Goal: Information Seeking & Learning: Learn about a topic

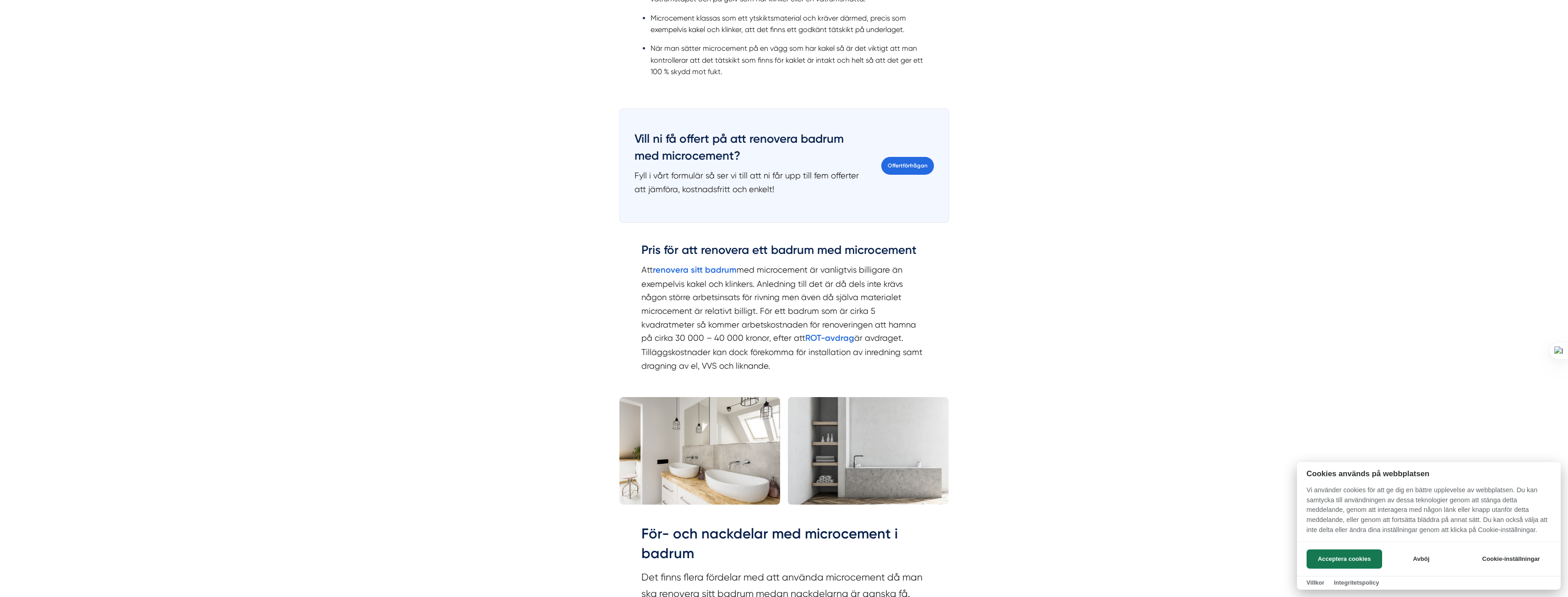
scroll to position [1235, 0]
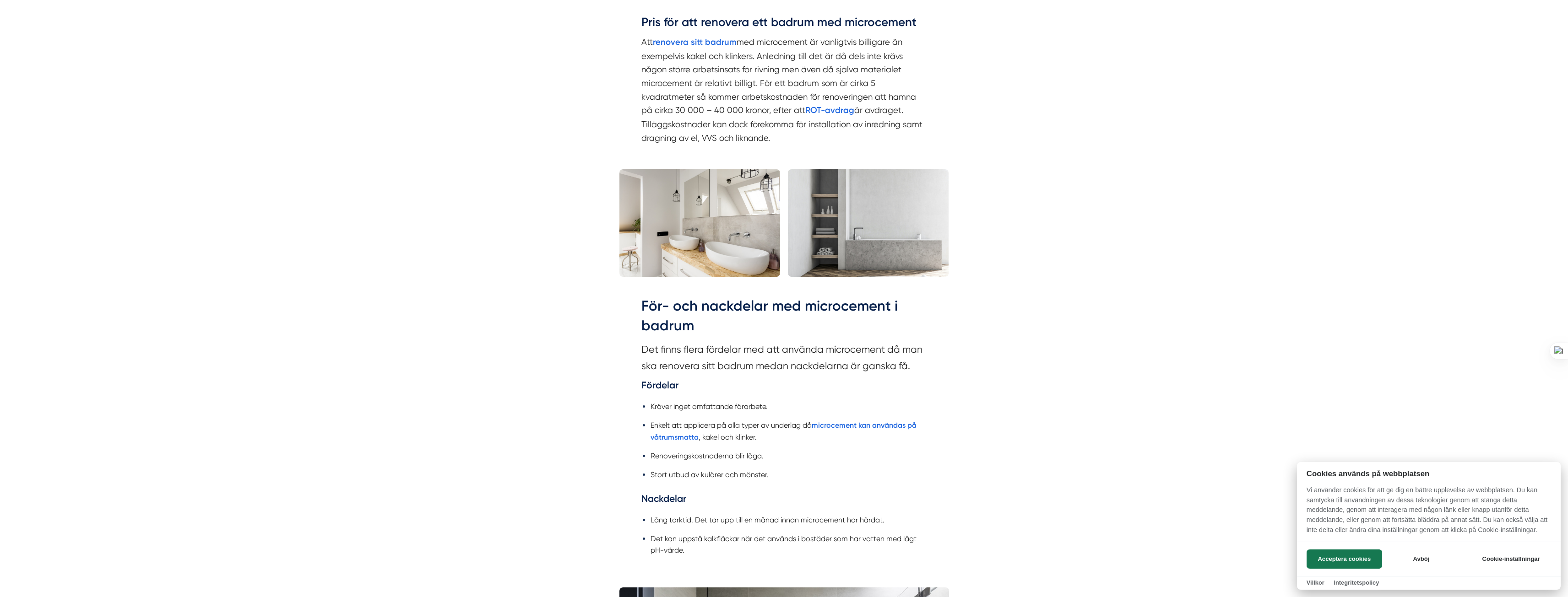
click at [754, 395] on div at bounding box center [784, 298] width 1568 height 597
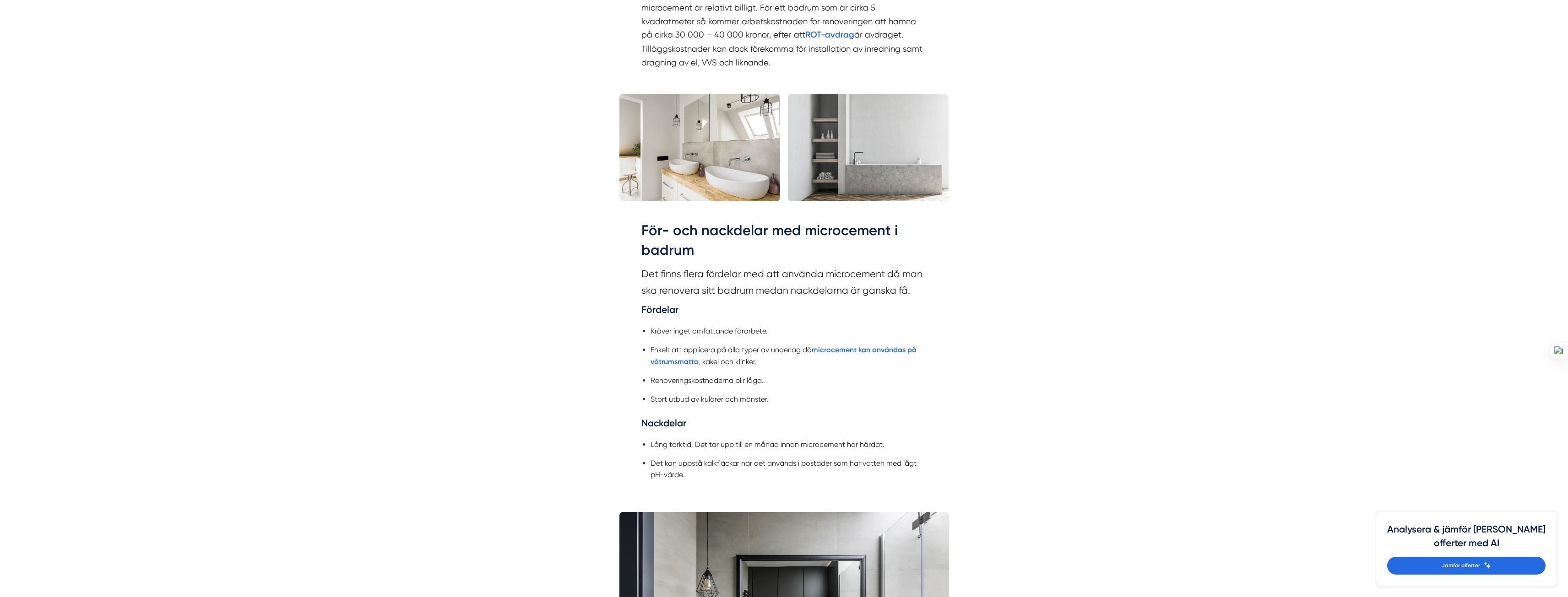
scroll to position [1509, 0]
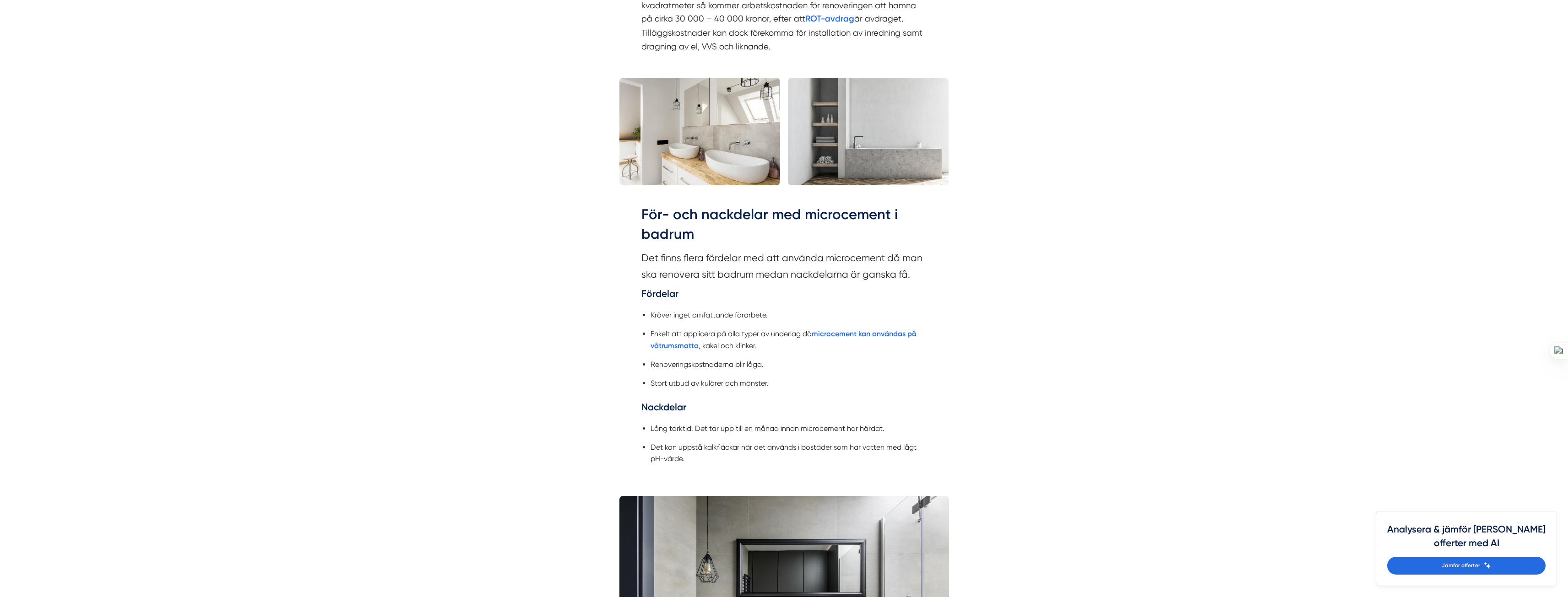
click at [747, 378] on li "Stort utbud av kulörer och mönster." at bounding box center [789, 383] width 277 height 11
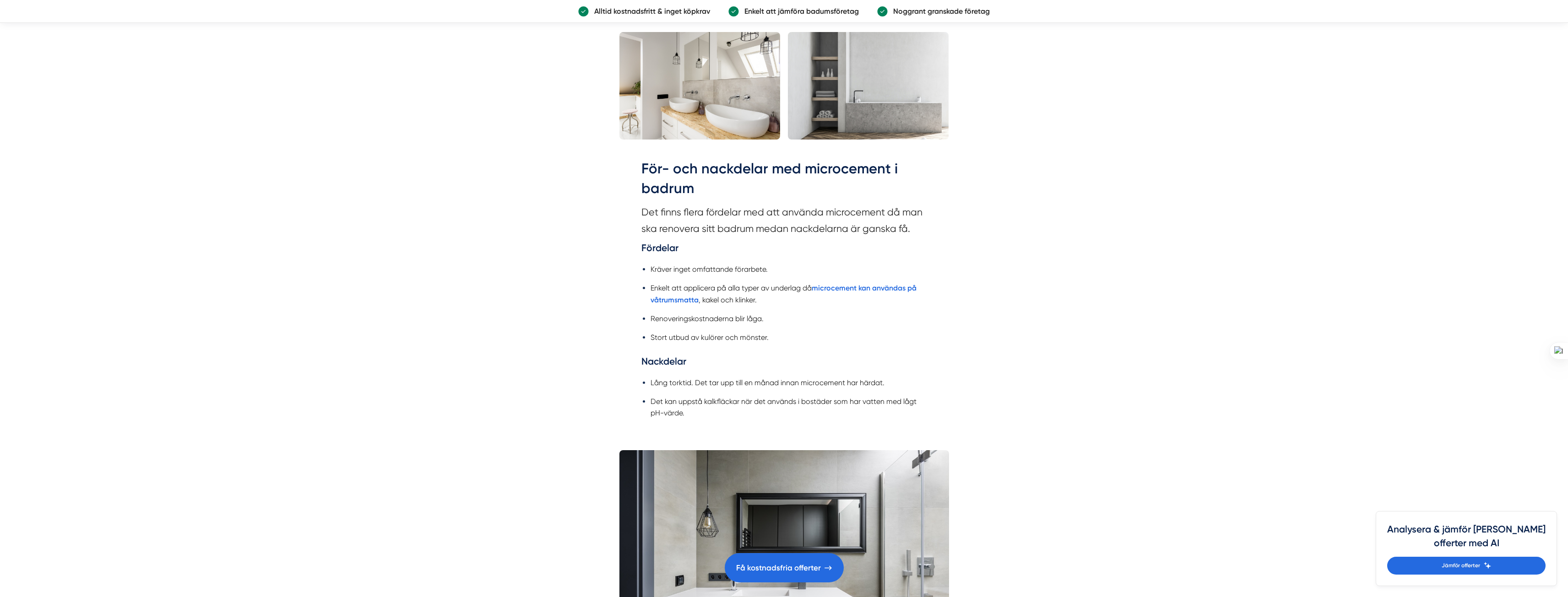
click at [738, 313] on ul "Kräver inget omfattande förarbete. Enkelt att applicera på alla typer av underl…" at bounding box center [784, 306] width 286 height 97
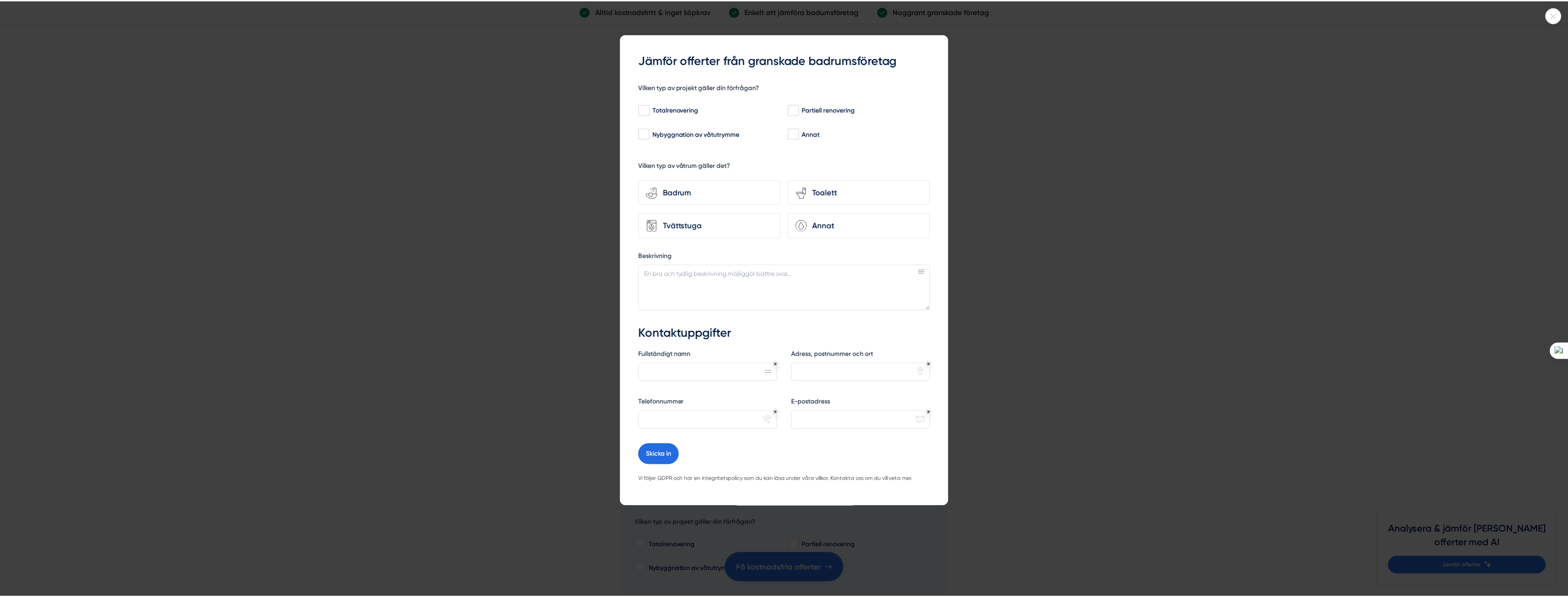
scroll to position [2836, 0]
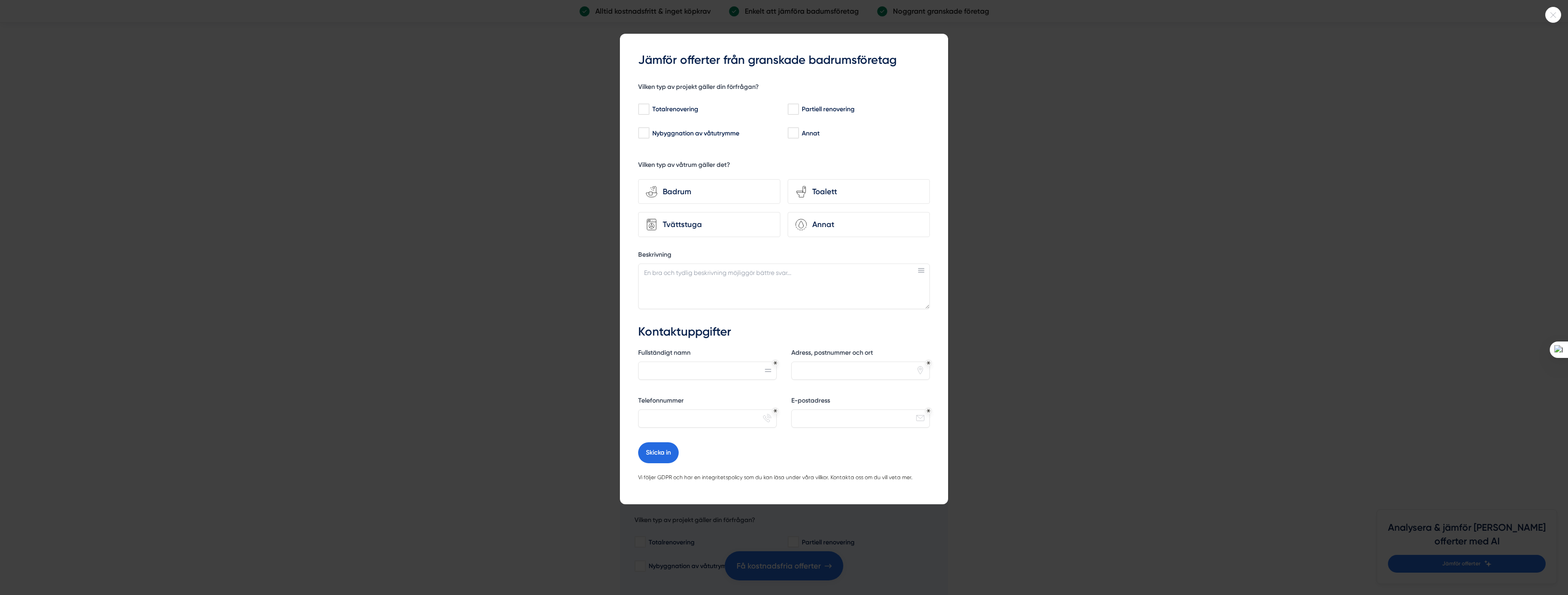
click at [1036, 116] on div at bounding box center [784, 297] width 1568 height 595
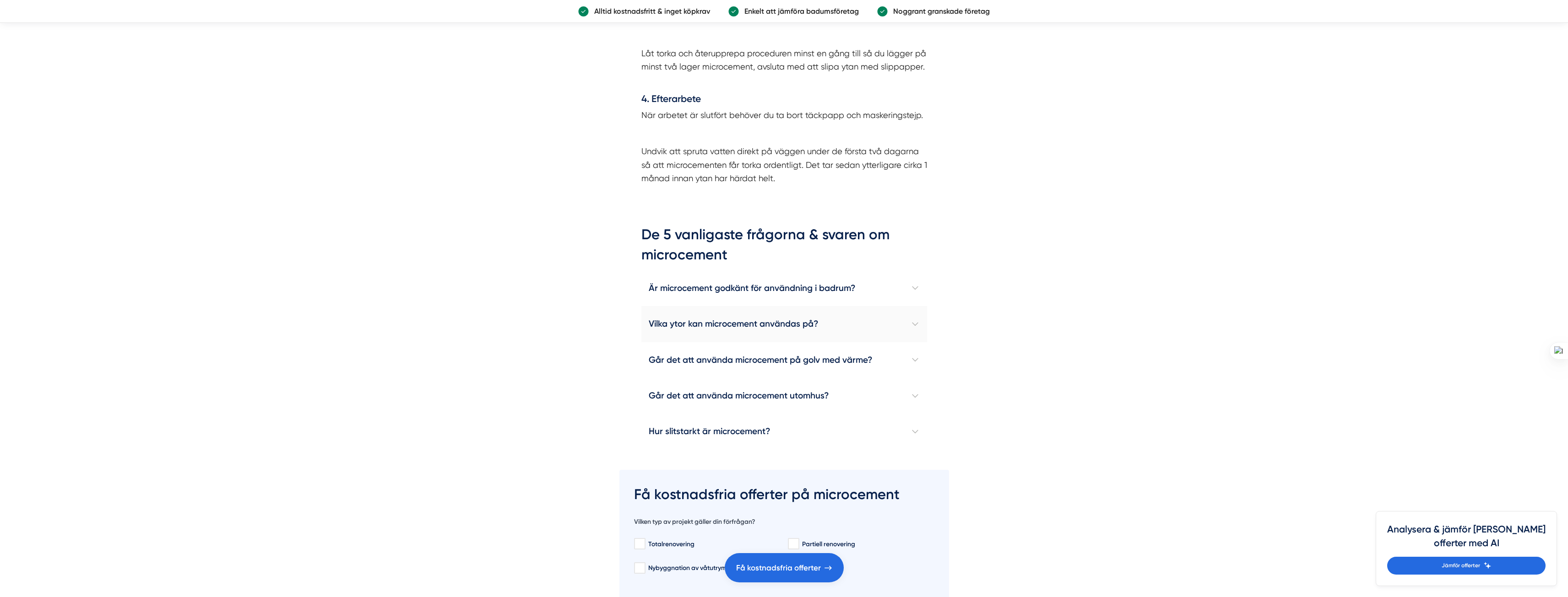
click at [771, 313] on h4 "Vilka ytor kan microcement användas på?" at bounding box center [784, 324] width 286 height 36
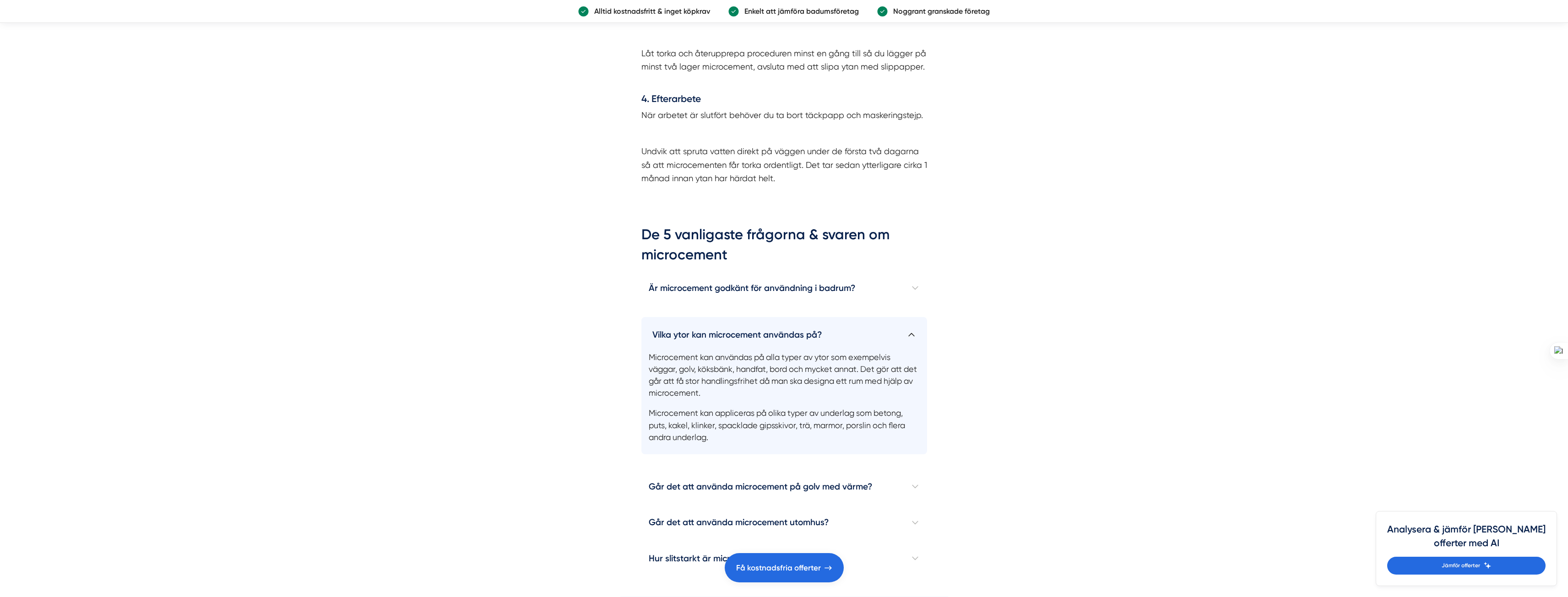
click at [772, 329] on h4 "Vilka ytor kan microcement användas på?" at bounding box center [784, 331] width 286 height 28
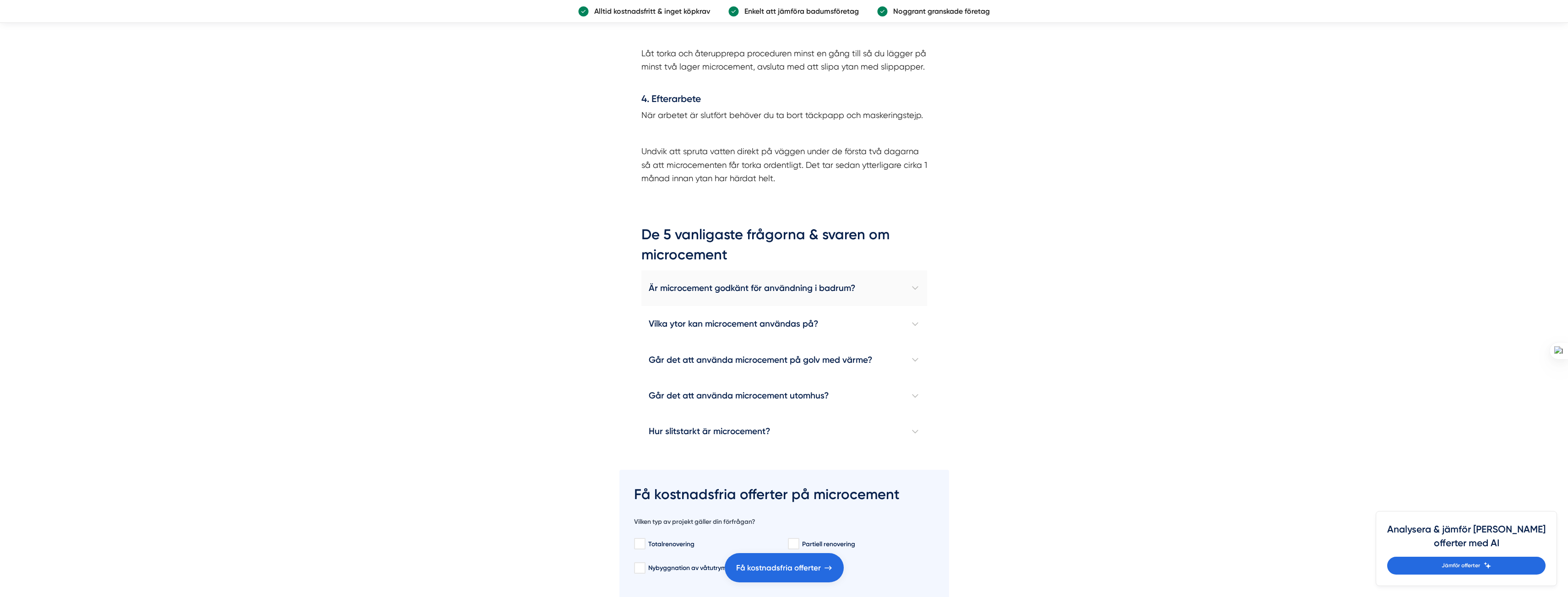
click at [765, 289] on h4 "Är microcement godkänt för användning i badrum?" at bounding box center [784, 288] width 286 height 36
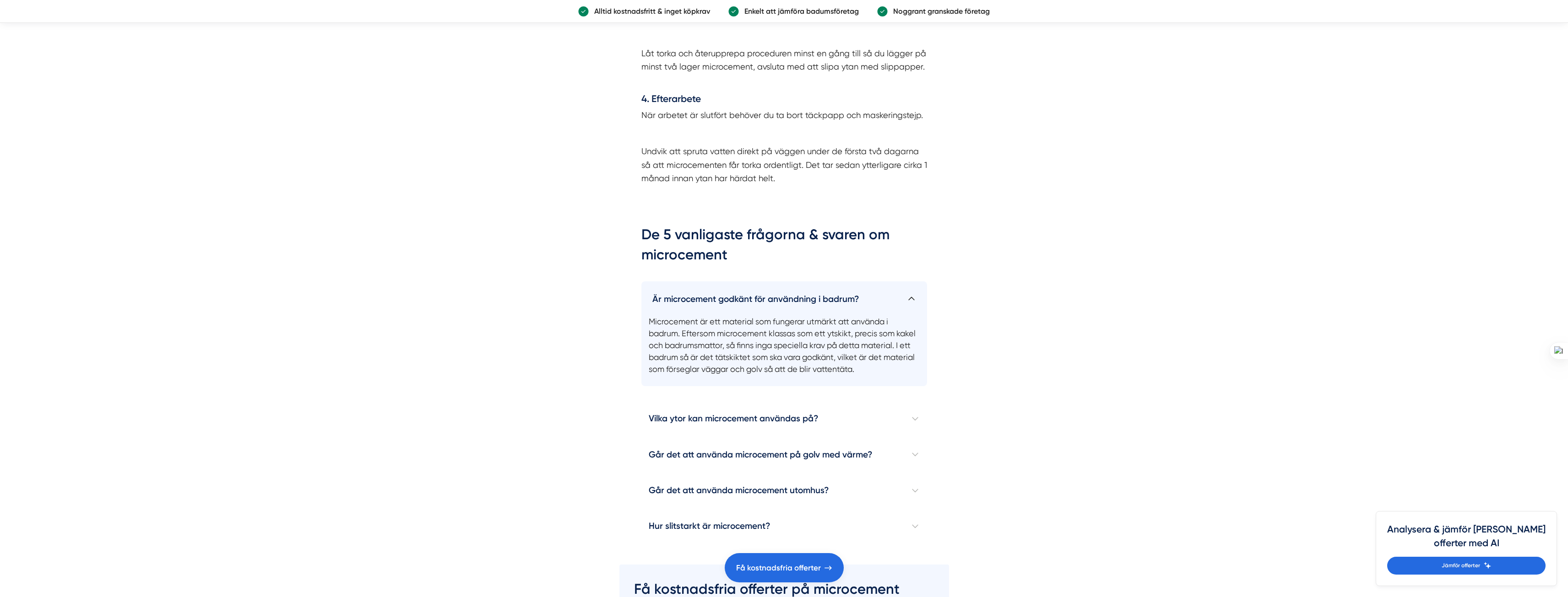
click at [762, 289] on h4 "Är microcement godkänt för användning i badrum?" at bounding box center [784, 296] width 286 height 28
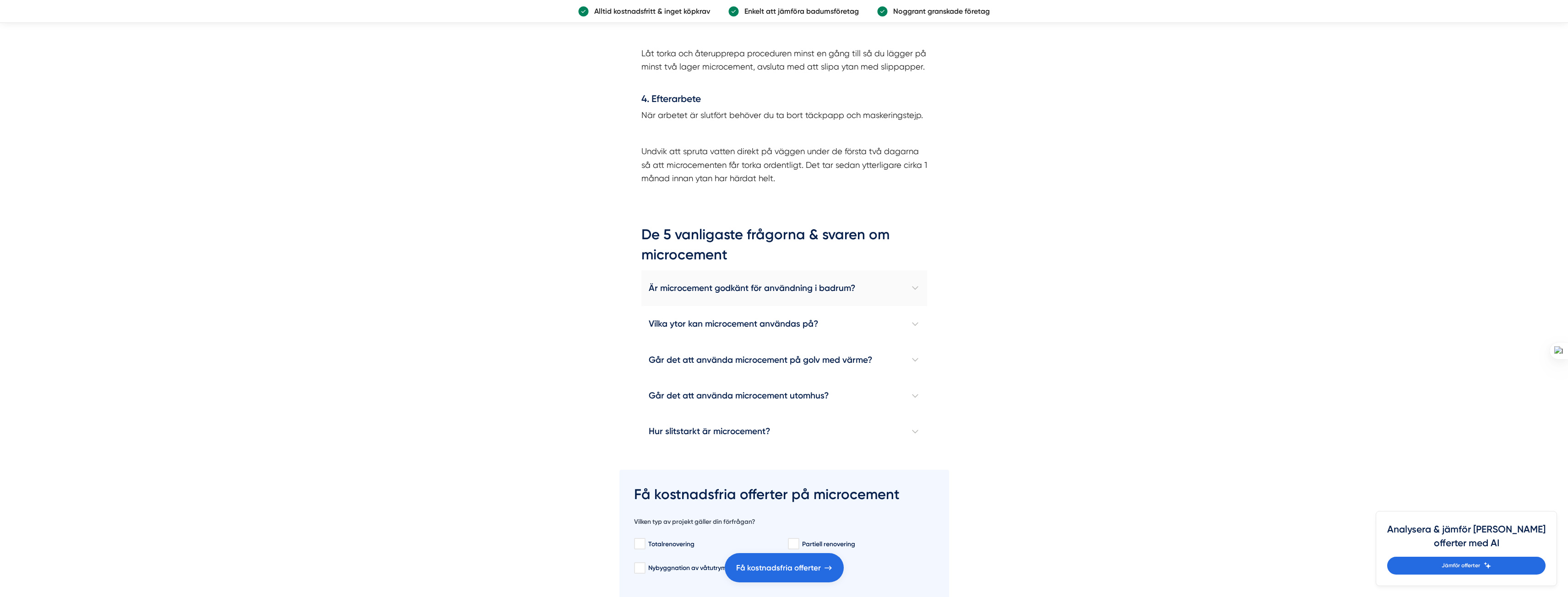
click at [760, 276] on h4 "Är microcement godkänt för användning i badrum?" at bounding box center [784, 288] width 286 height 36
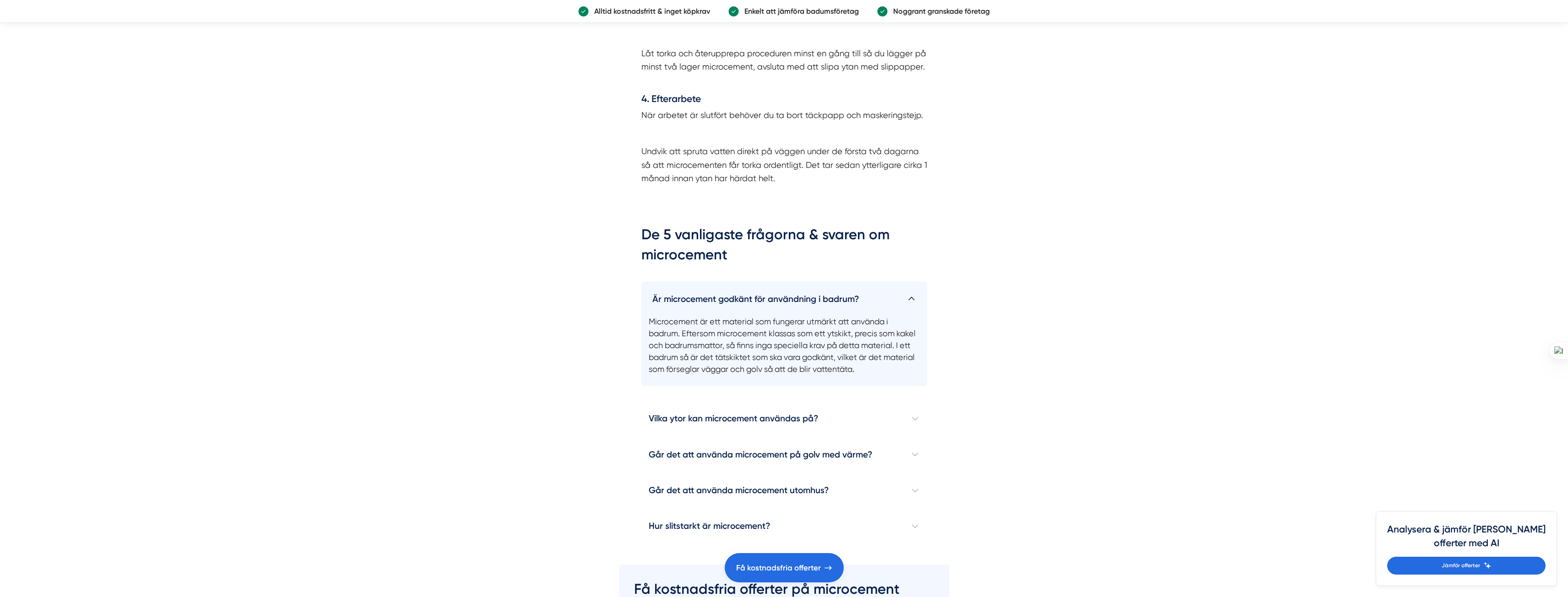
click at [759, 282] on h4 "Är microcement godkänt för användning i badrum?" at bounding box center [784, 296] width 286 height 28
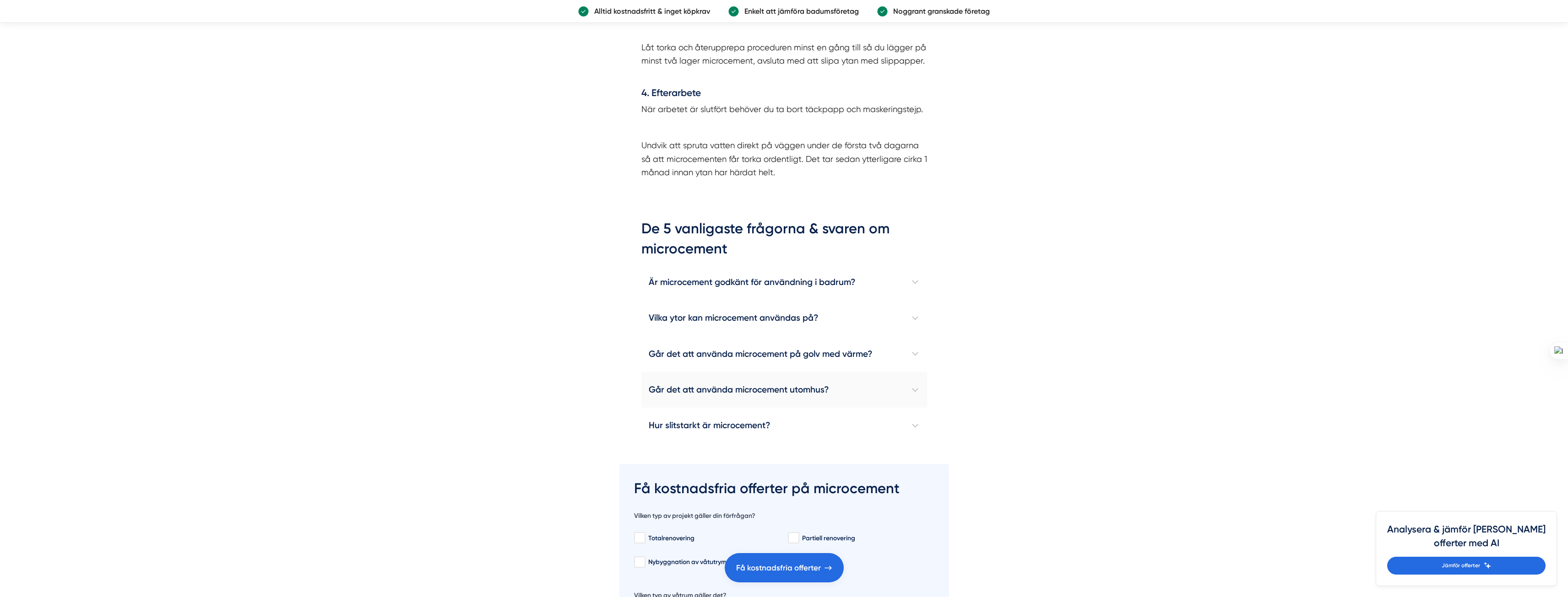
scroll to position [2882, 0]
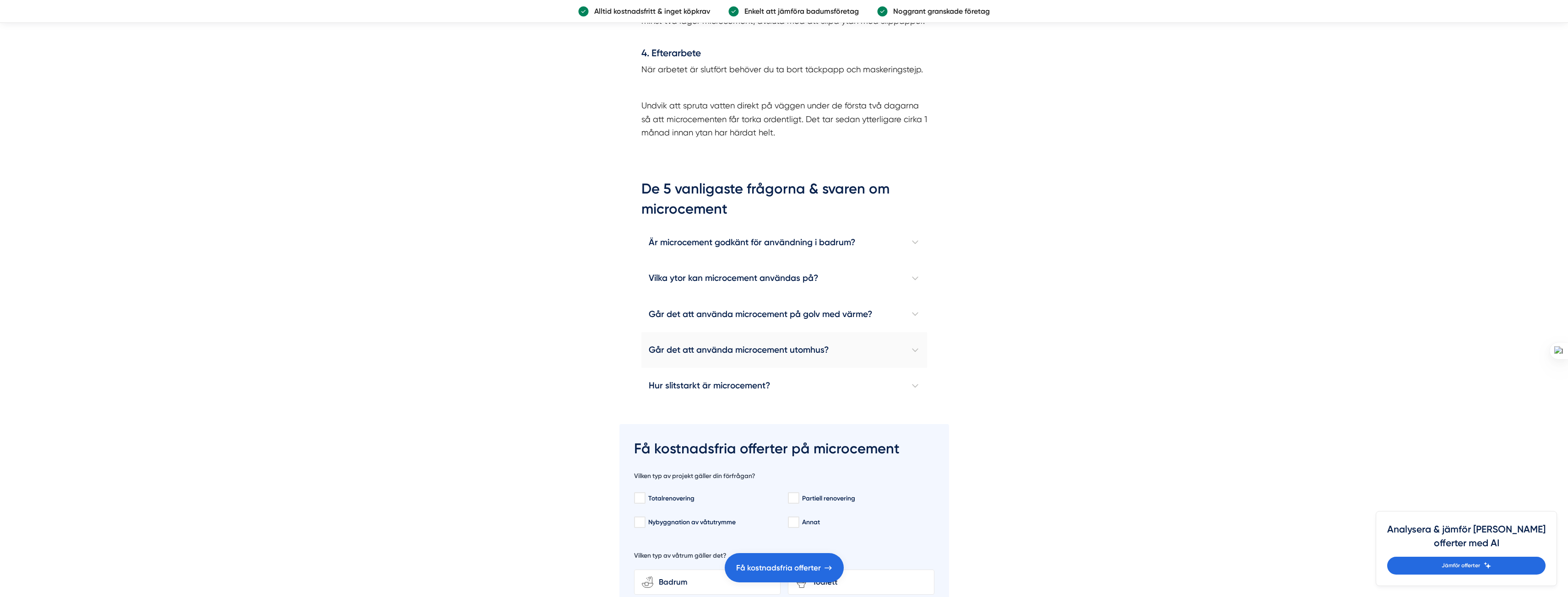
click at [750, 332] on h4 "Går det att använda microcement utomhus?" at bounding box center [784, 350] width 286 height 36
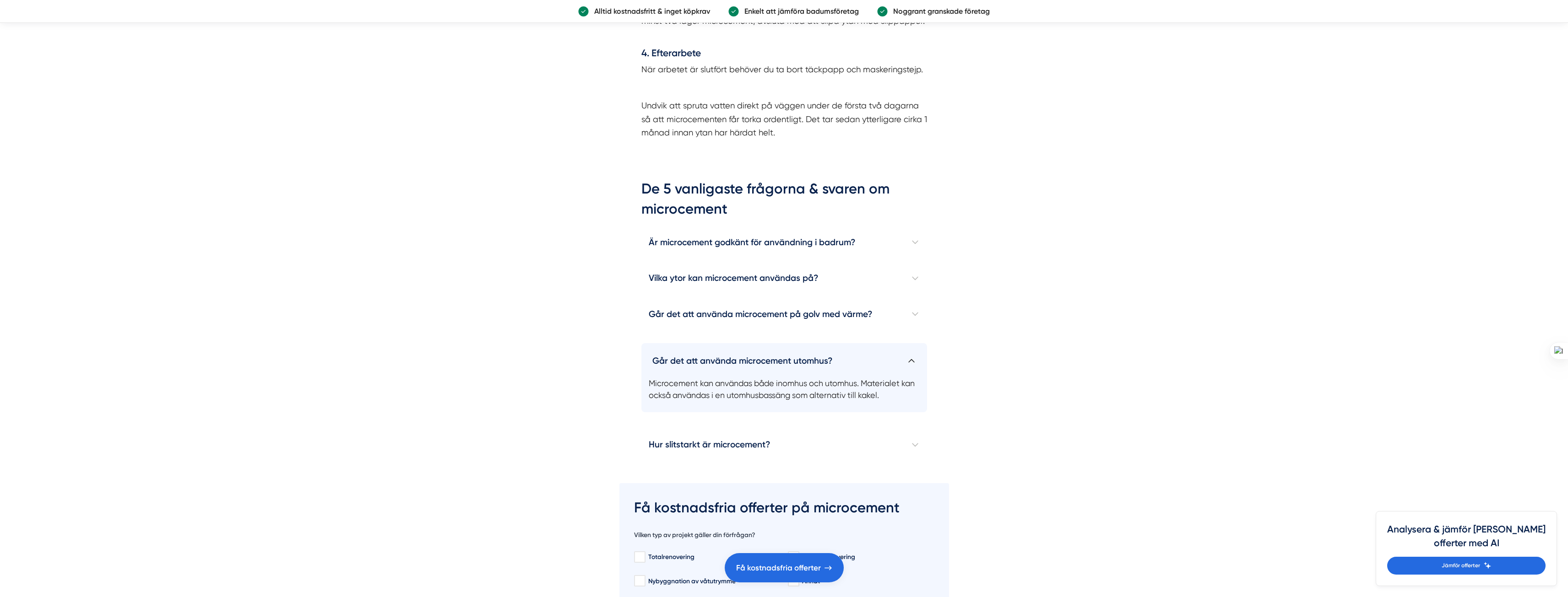
click at [757, 343] on h4 "Går det att använda microcement utomhus?" at bounding box center [784, 357] width 286 height 28
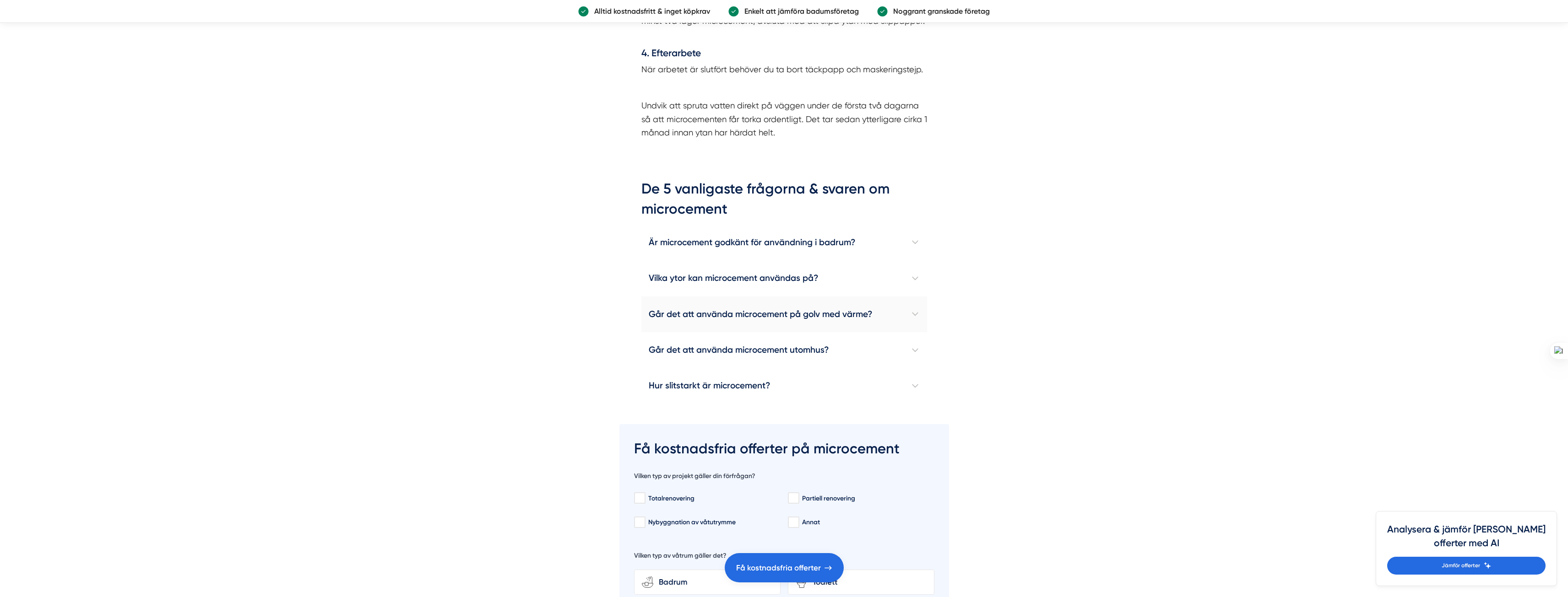
click at [746, 303] on h4 "Går det att använda microcement på golv med värme?" at bounding box center [784, 314] width 286 height 36
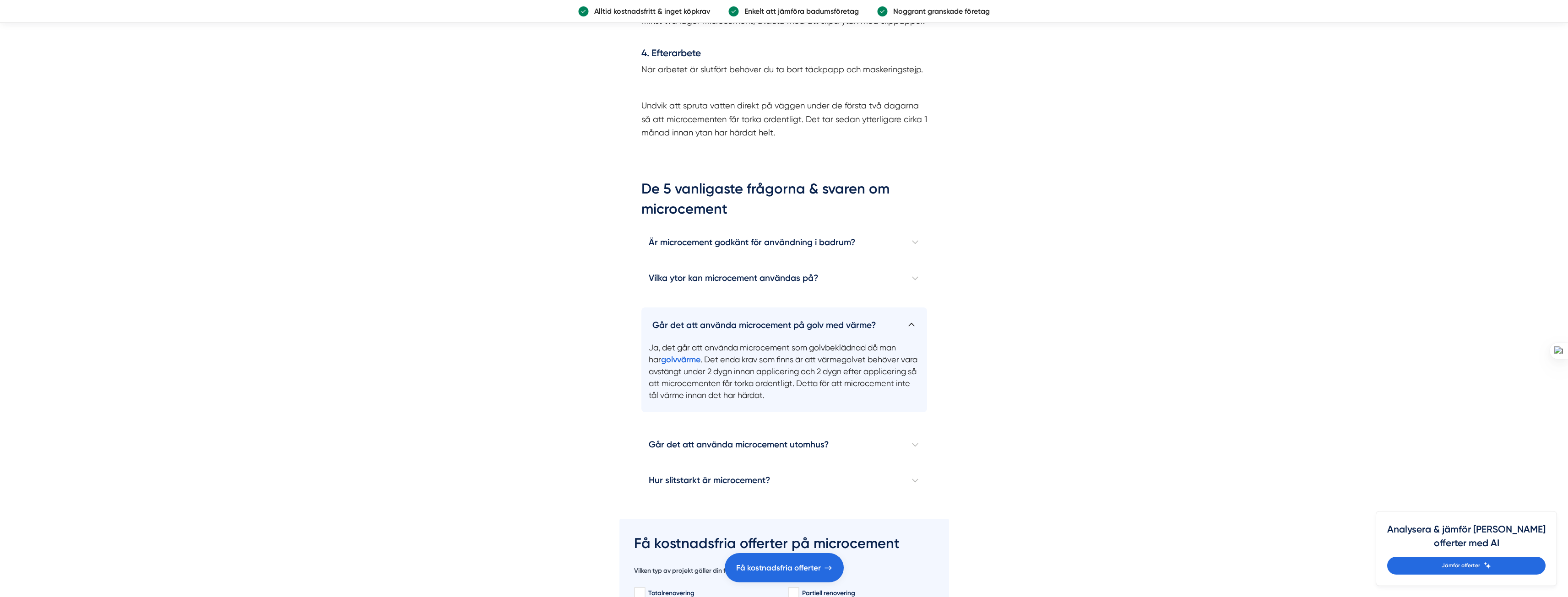
click at [747, 313] on h4 "Går det att använda microcement på golv med värme?" at bounding box center [784, 321] width 286 height 28
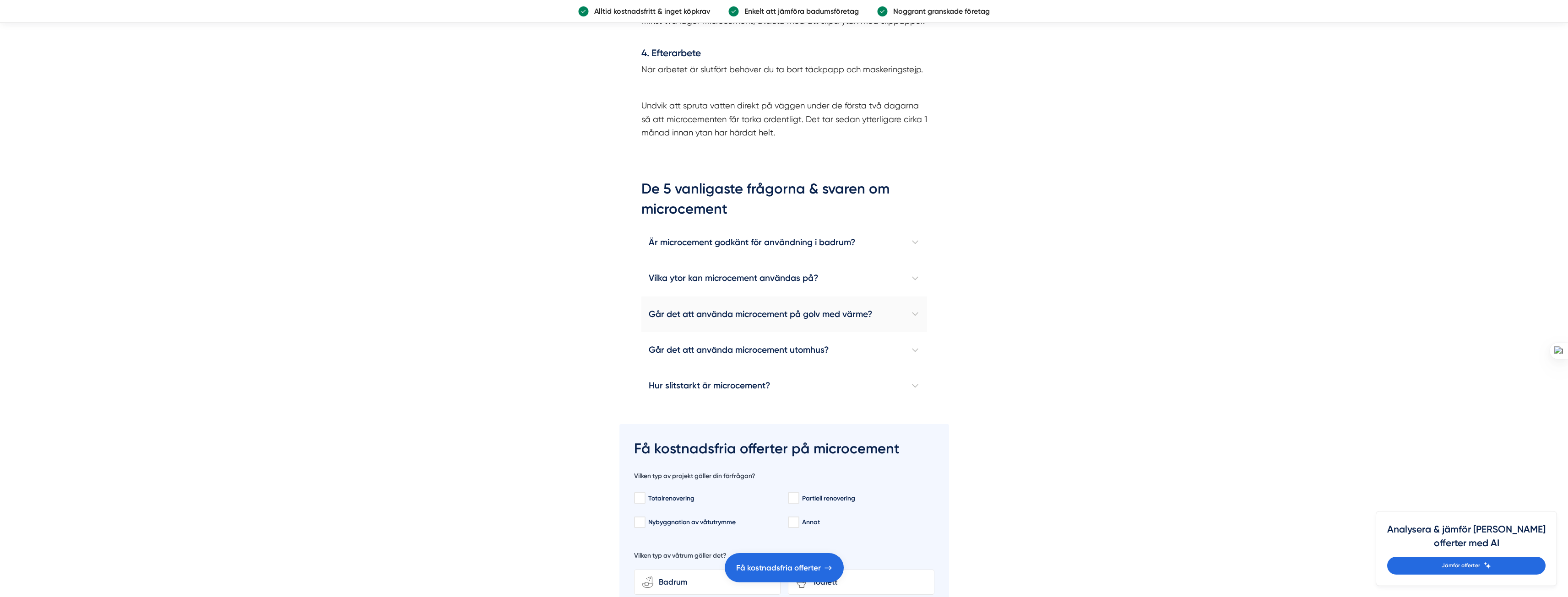
click at [747, 313] on h4 "Går det att använda microcement på golv med värme?" at bounding box center [784, 314] width 286 height 36
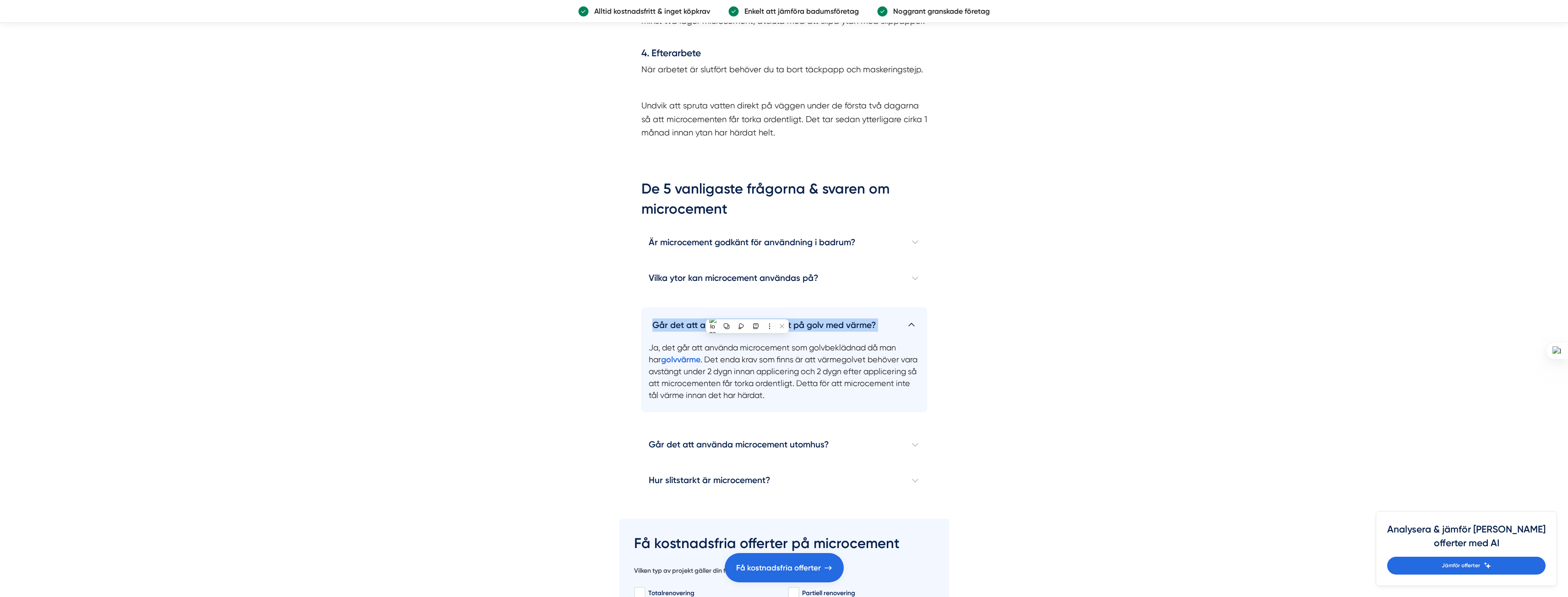
click at [747, 313] on h4 "Går det att använda microcement på golv med värme?" at bounding box center [784, 321] width 286 height 28
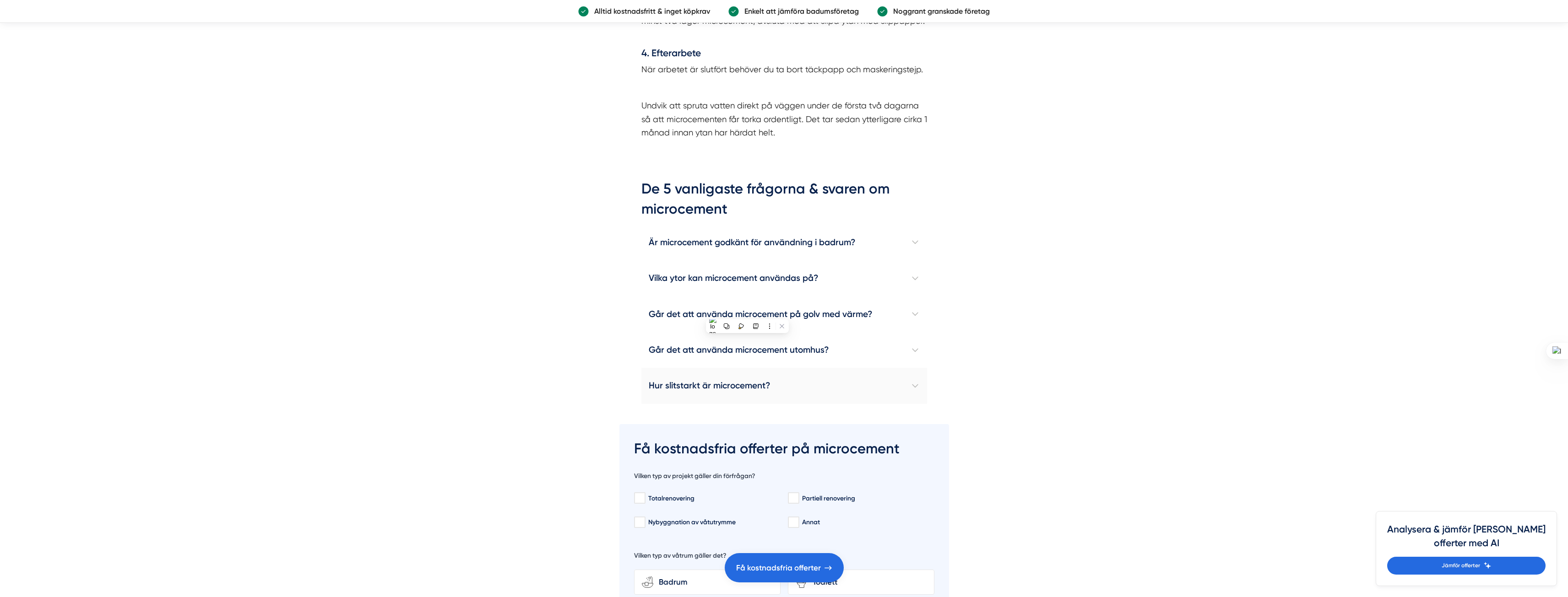
click at [739, 368] on h4 "Hur slitstarkt är microcement?" at bounding box center [784, 385] width 286 height 36
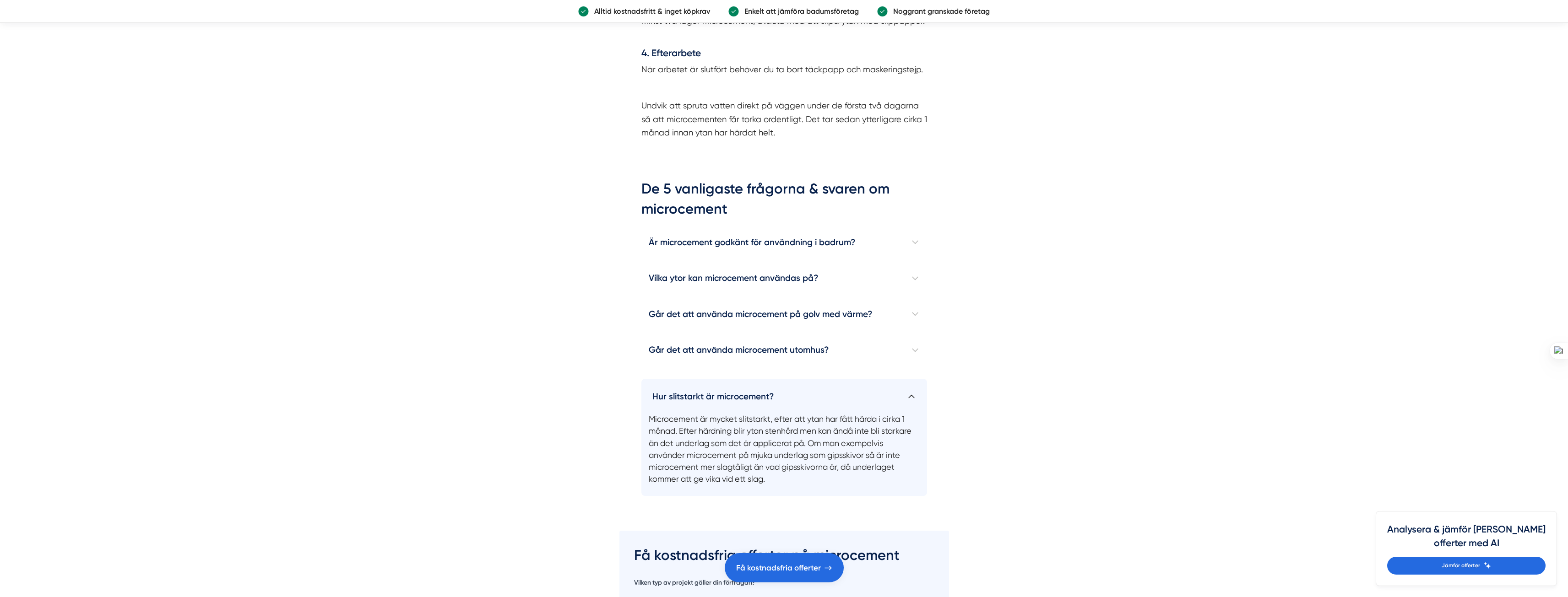
click at [739, 379] on h4 "Hur slitstarkt är microcement?" at bounding box center [784, 393] width 286 height 28
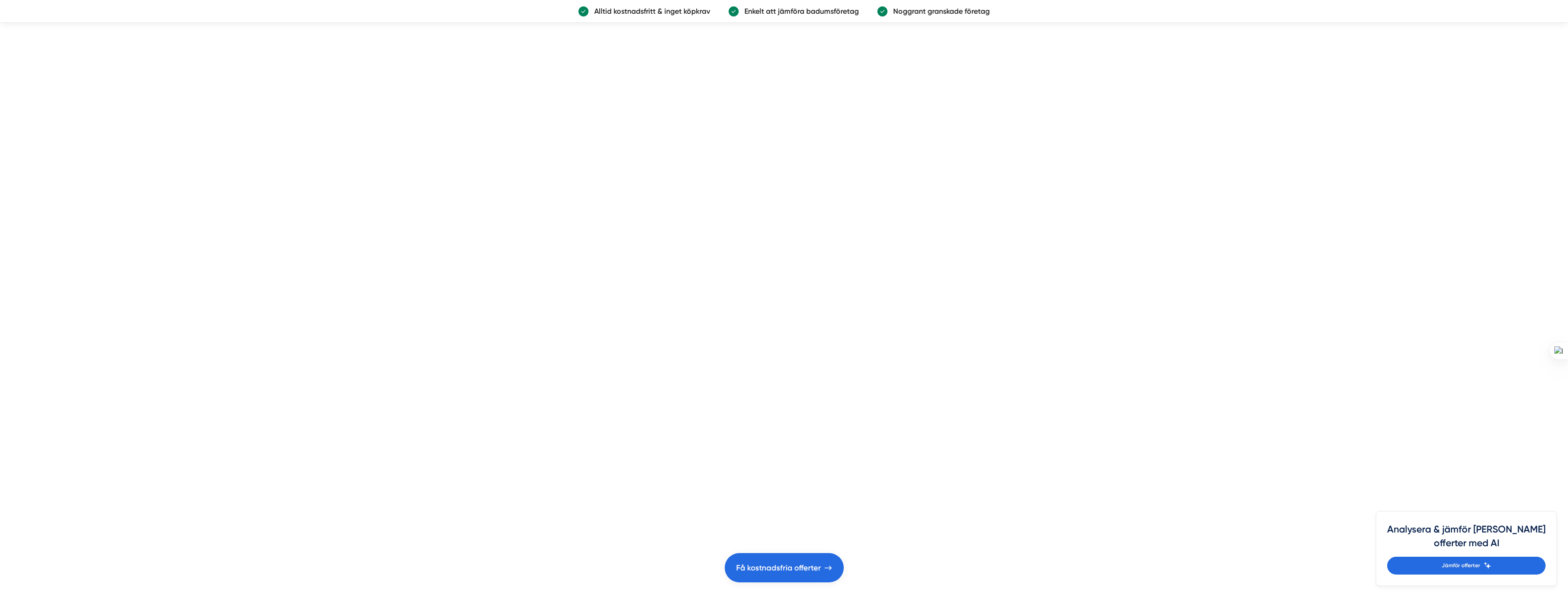
scroll to position [4483, 0]
